Goal: Find specific page/section: Find specific page/section

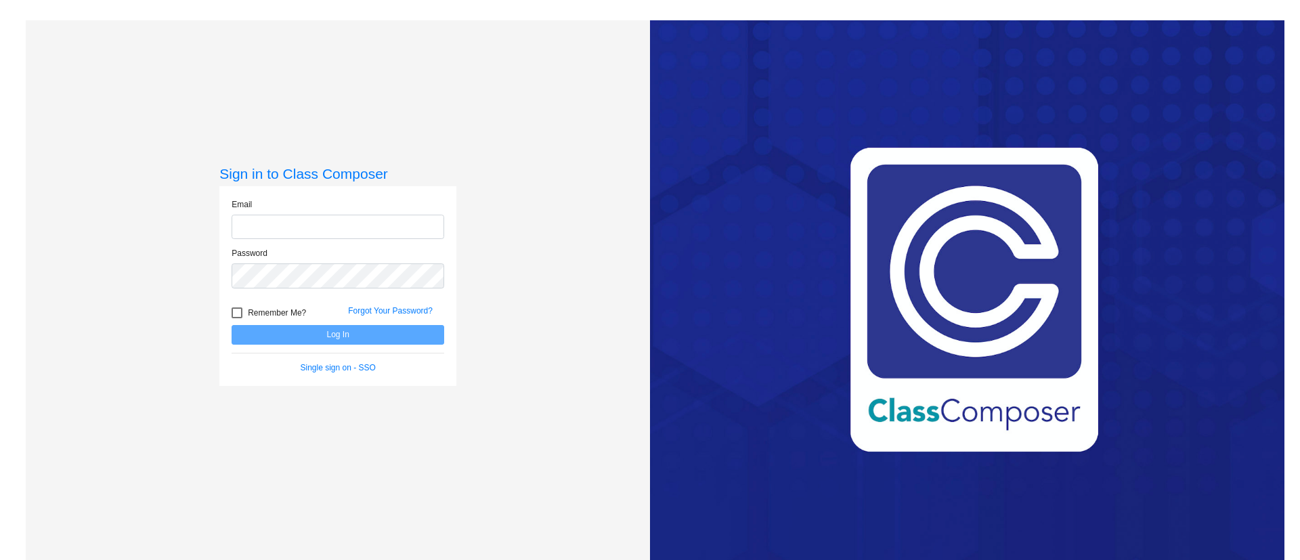
click at [335, 226] on input "email" at bounding box center [338, 227] width 213 height 25
type input "[EMAIL_ADDRESS][PERSON_NAME][DOMAIN_NAME]"
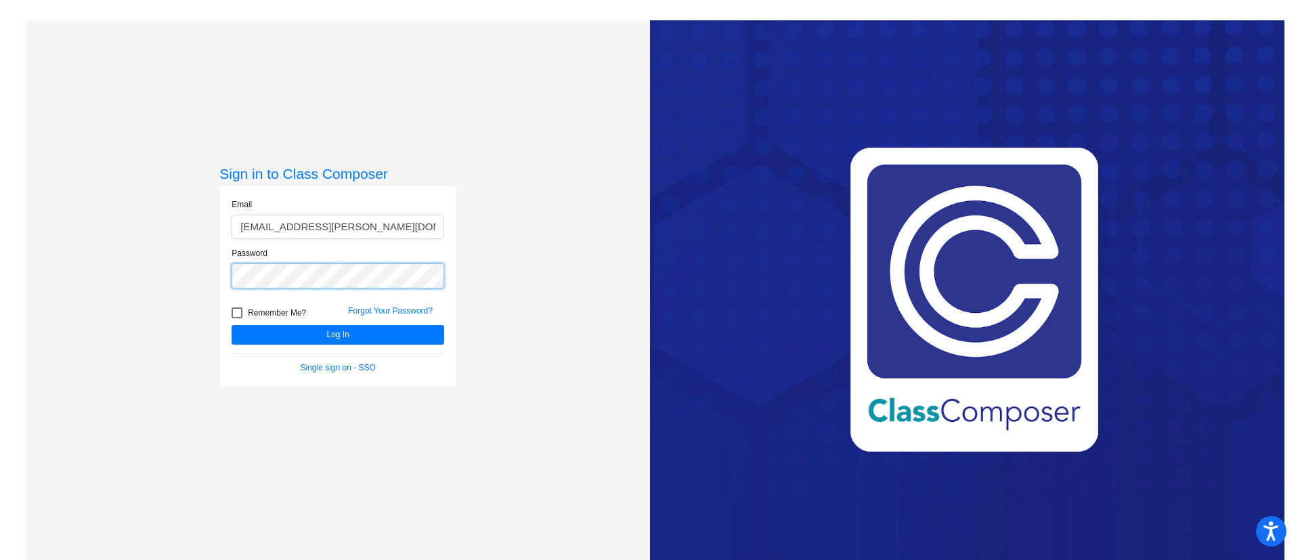
click at [232, 325] on button "Log In" at bounding box center [338, 335] width 213 height 20
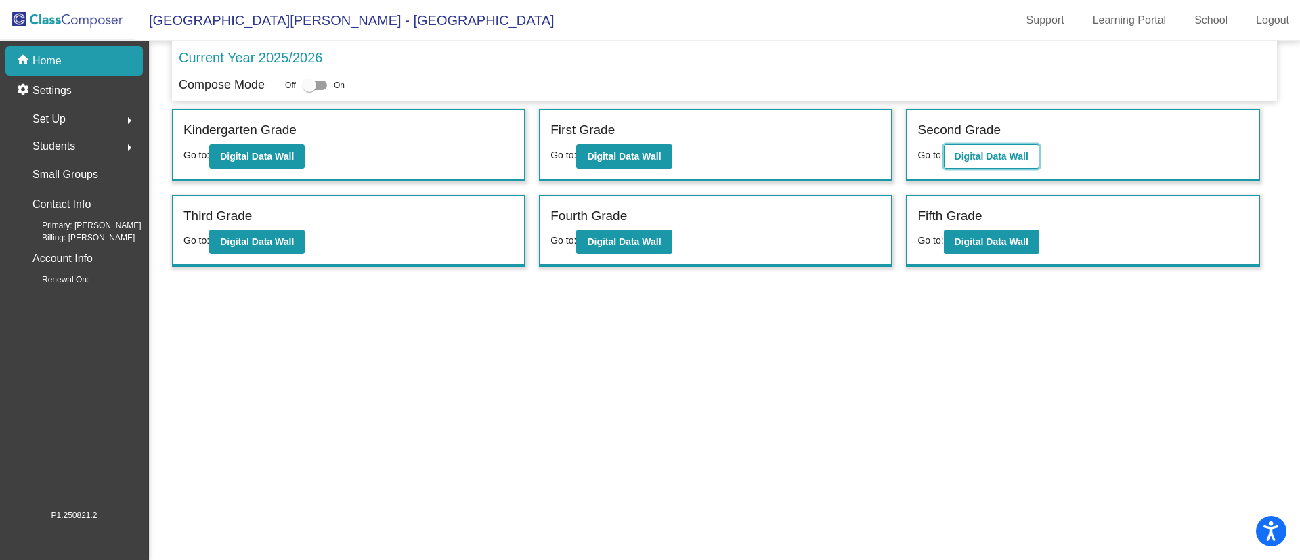
click at [977, 153] on b "Digital Data Wall" at bounding box center [992, 156] width 74 height 11
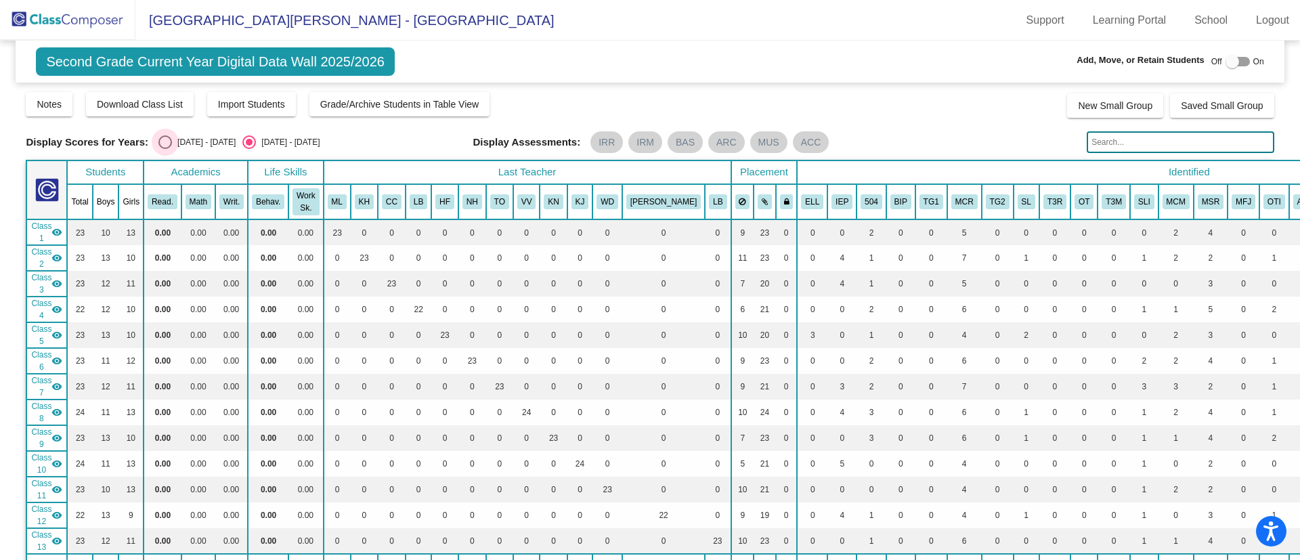
click at [167, 140] on div "Select an option" at bounding box center [165, 142] width 14 height 14
click at [165, 149] on input "[DATE] - [DATE]" at bounding box center [165, 149] width 1 height 1
radio input "true"
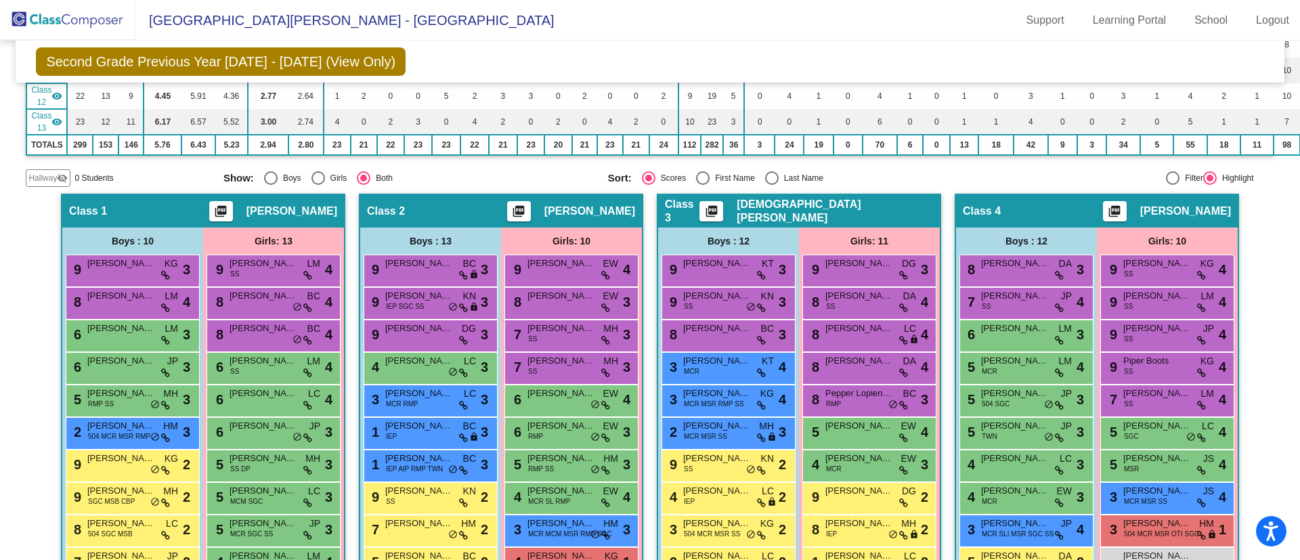
scroll to position [419, 0]
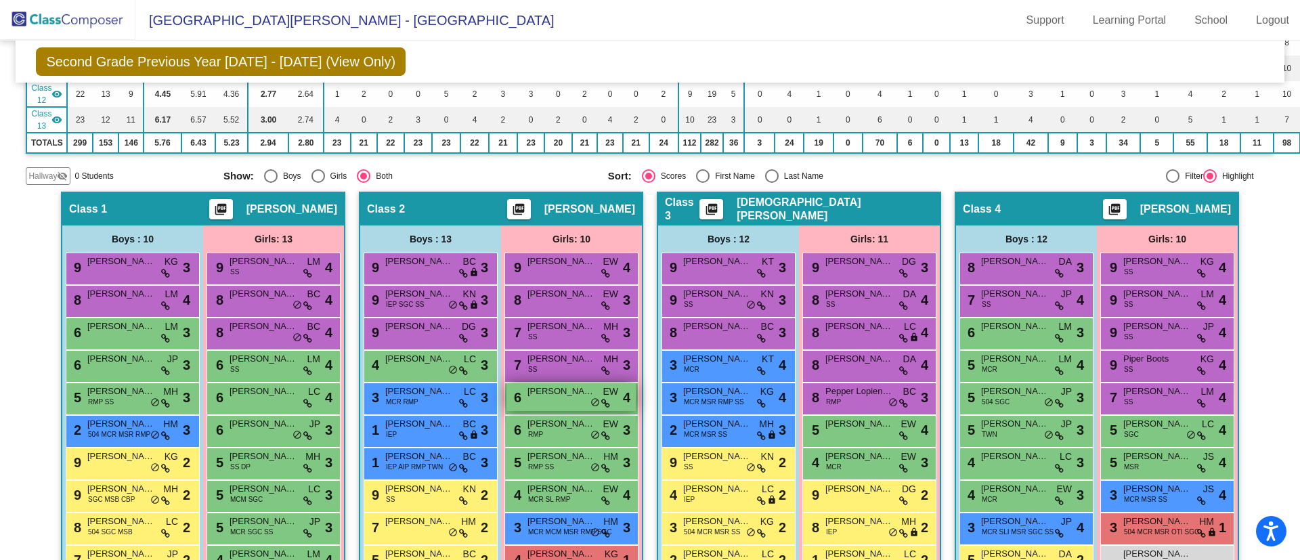
click at [570, 393] on span "[PERSON_NAME]" at bounding box center [562, 392] width 68 height 14
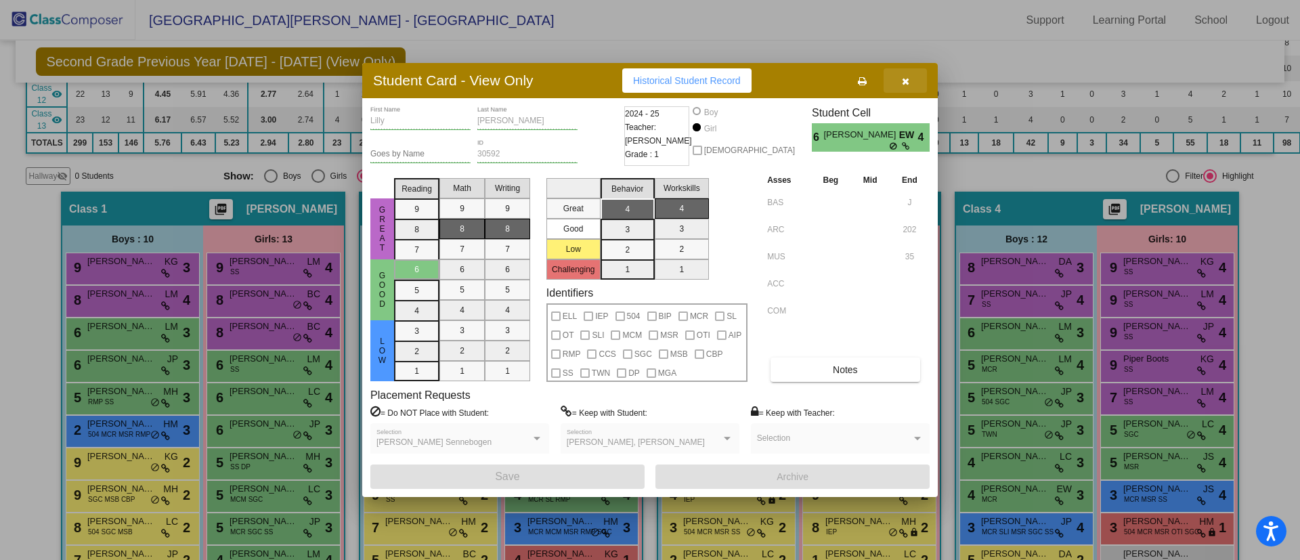
click at [901, 81] on button "button" at bounding box center [905, 80] width 43 height 24
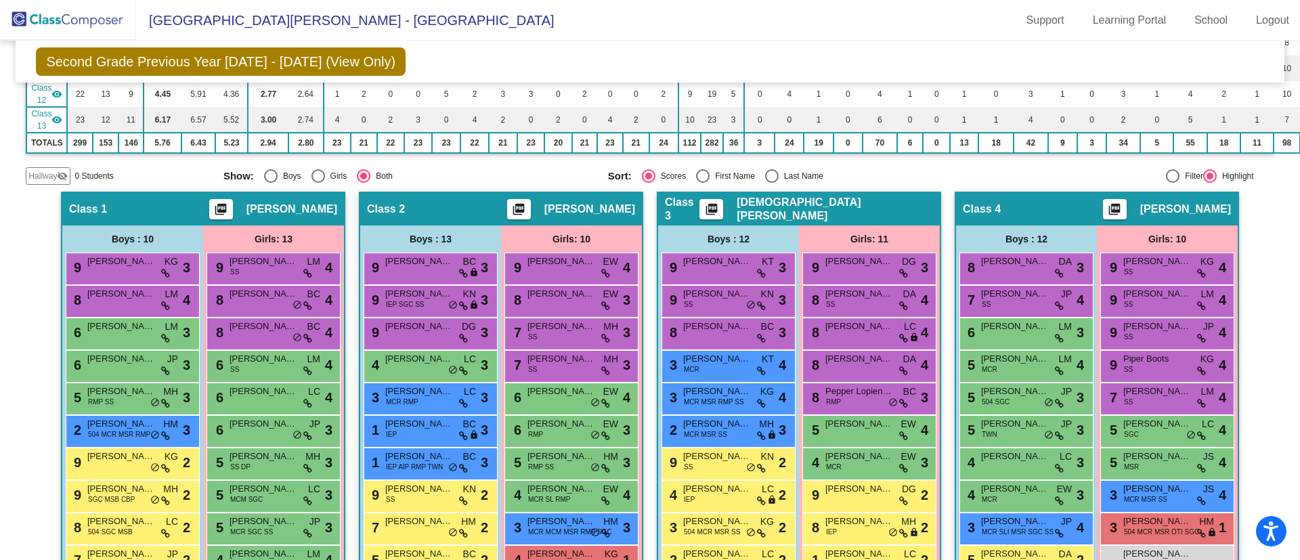
scroll to position [0, 0]
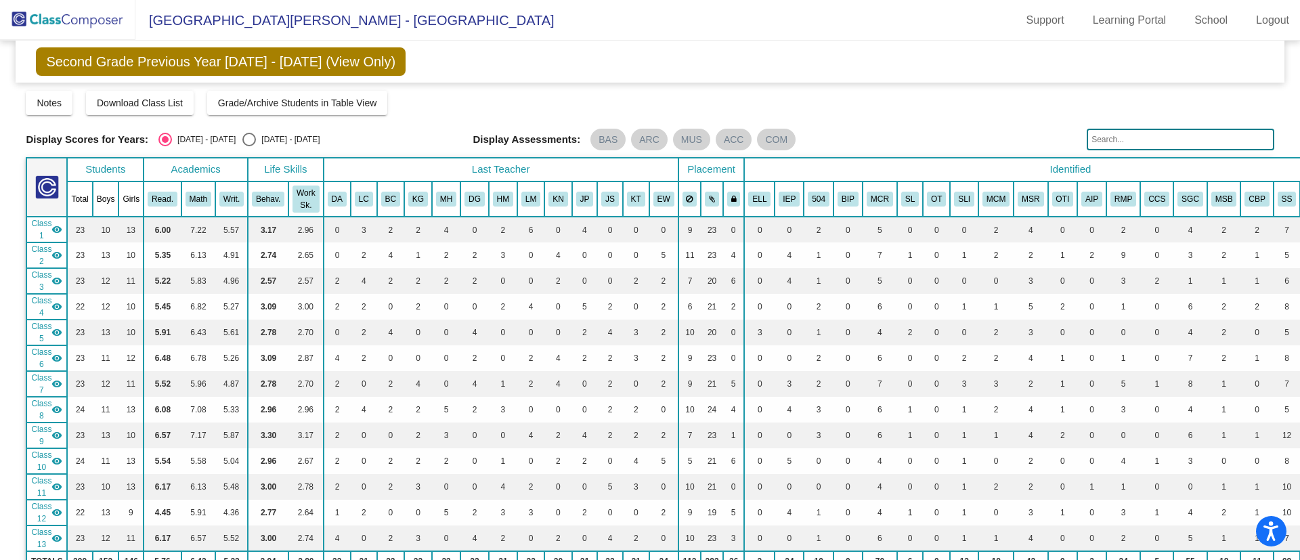
click at [91, 20] on img at bounding box center [67, 20] width 135 height 40
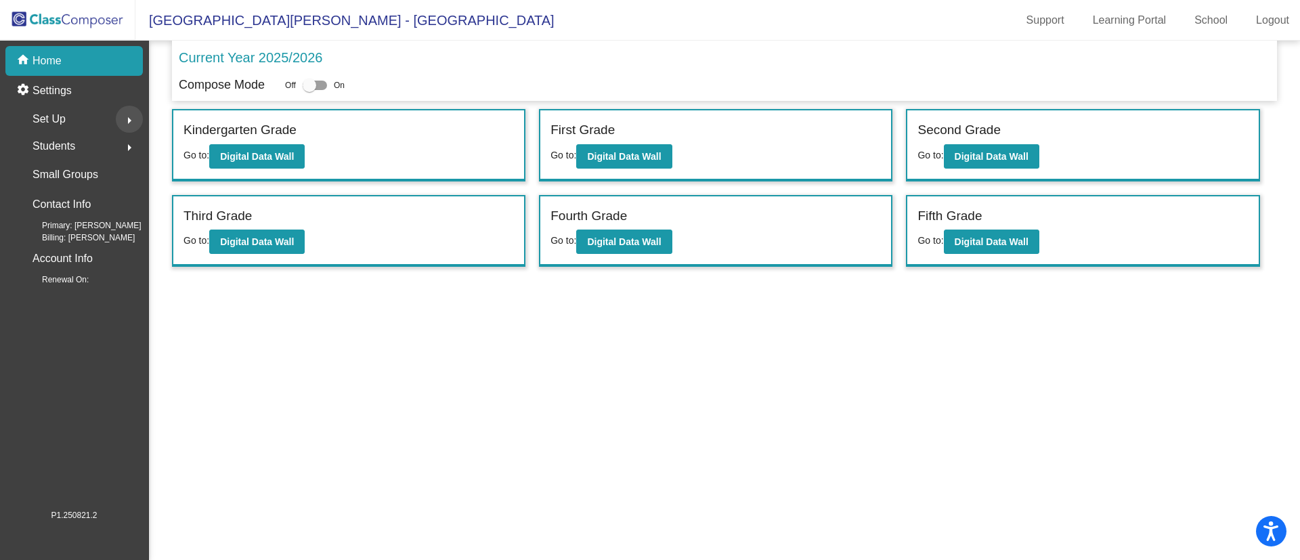
click at [125, 119] on mat-icon "arrow_right" at bounding box center [129, 120] width 16 height 16
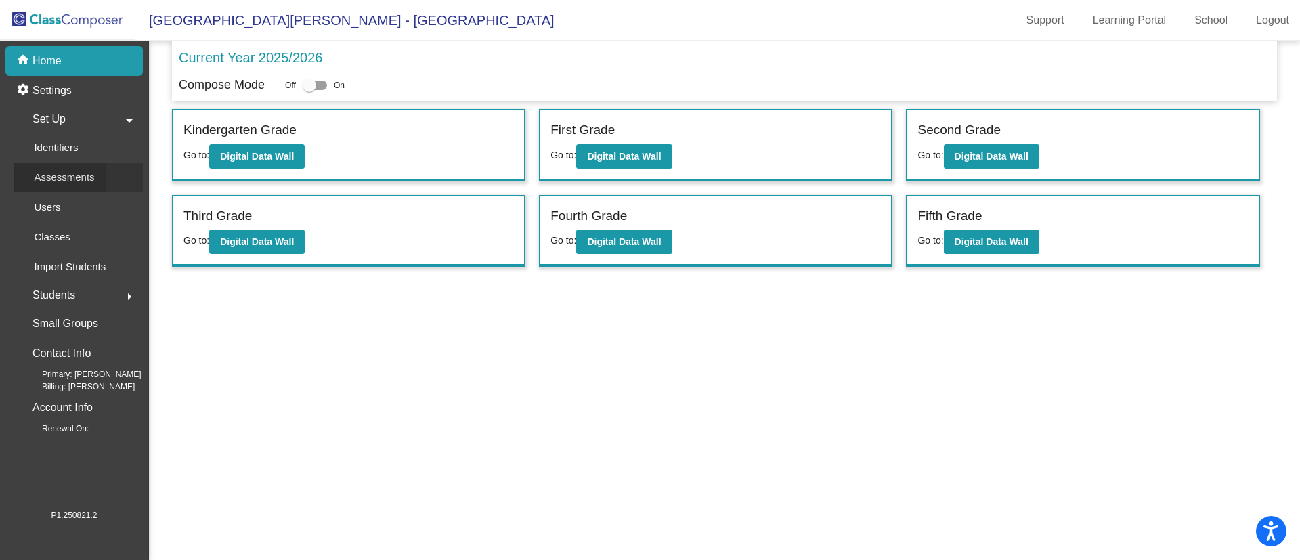
click at [95, 179] on div "Assessments" at bounding box center [60, 178] width 92 height 30
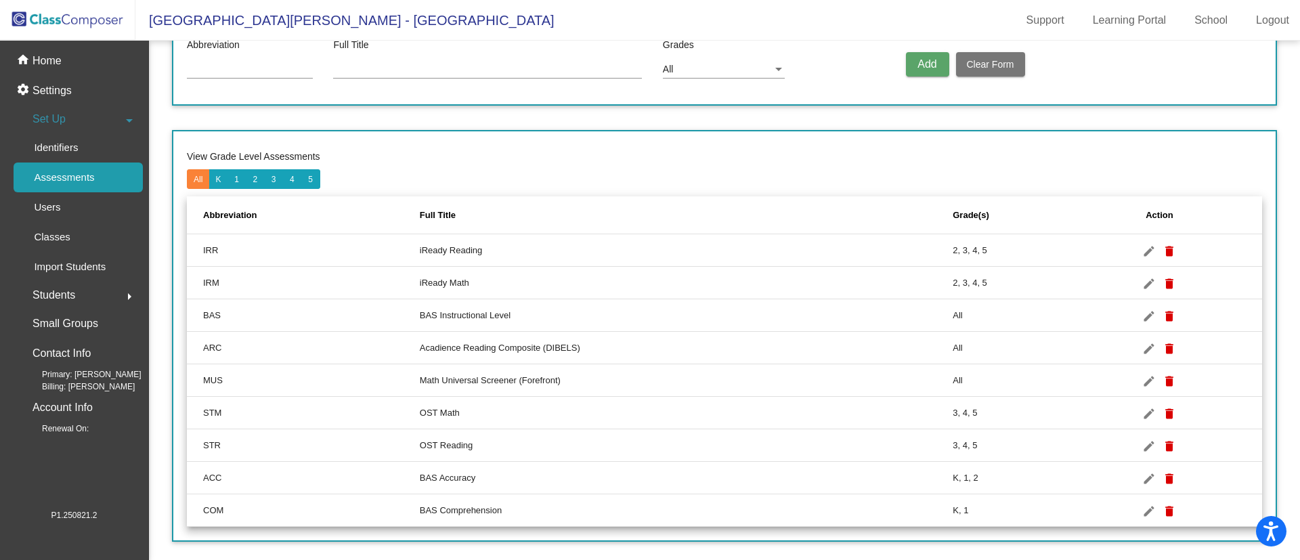
scroll to position [79, 0]
